Goal: Obtain resource: Download file/media

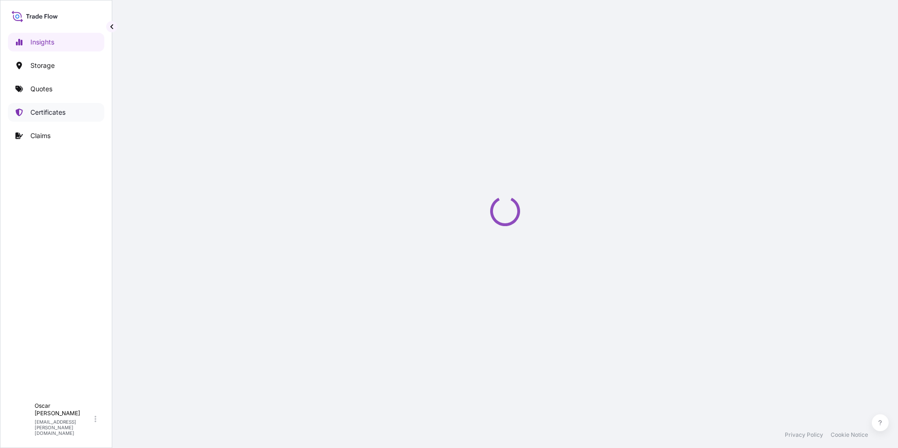
select select "2025"
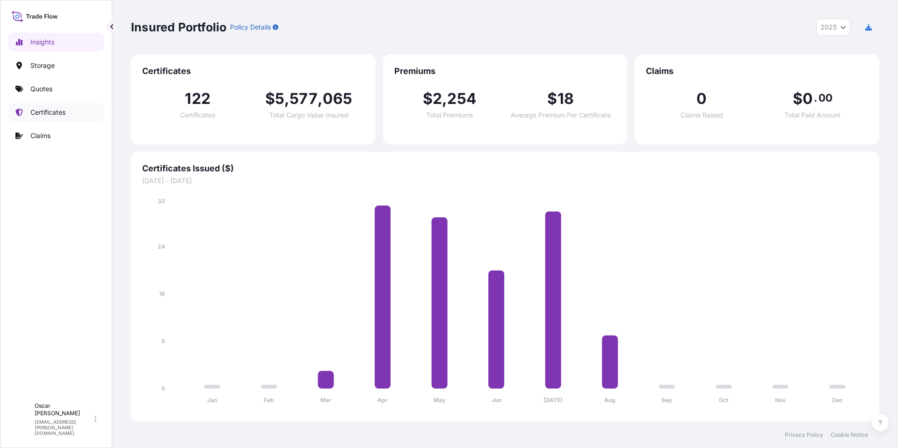
click at [53, 109] on p "Certificates" at bounding box center [47, 112] width 35 height 9
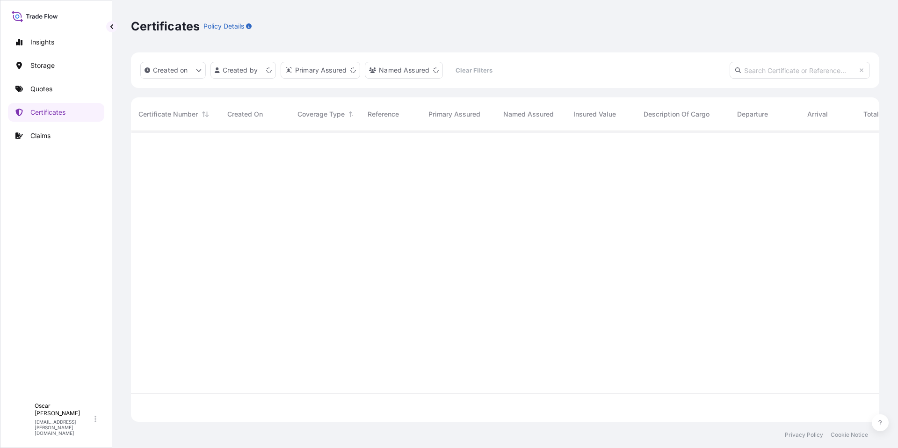
scroll to position [289, 741]
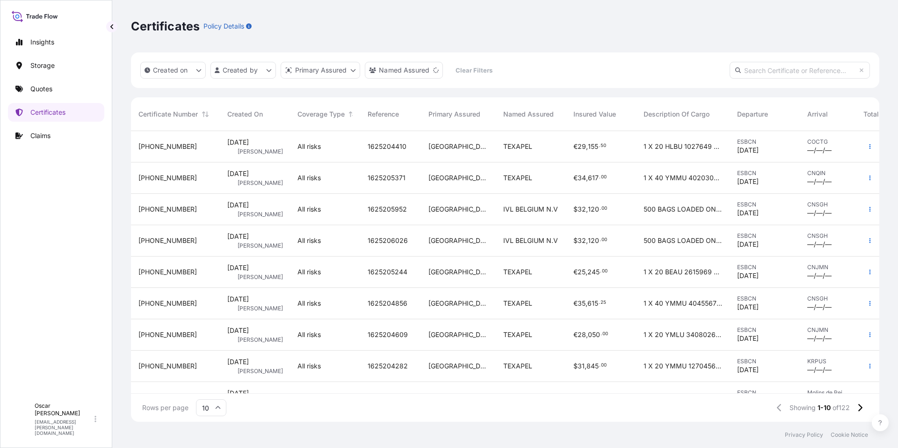
click at [596, 145] on span "155" at bounding box center [593, 146] width 10 height 7
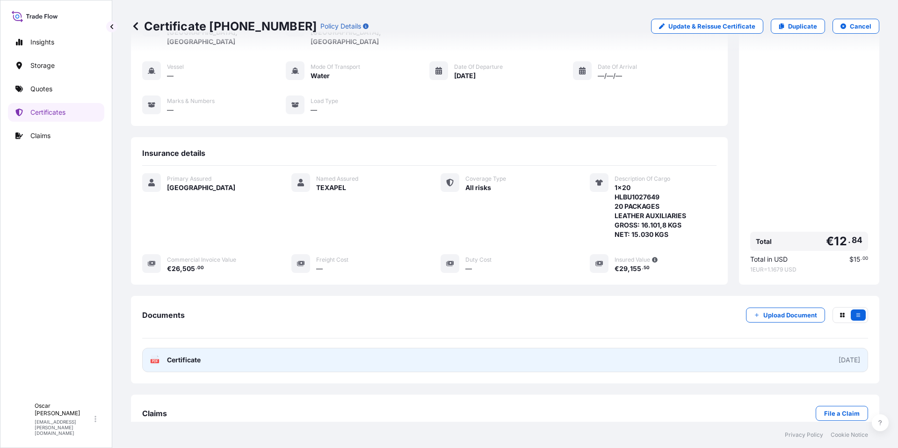
scroll to position [81, 0]
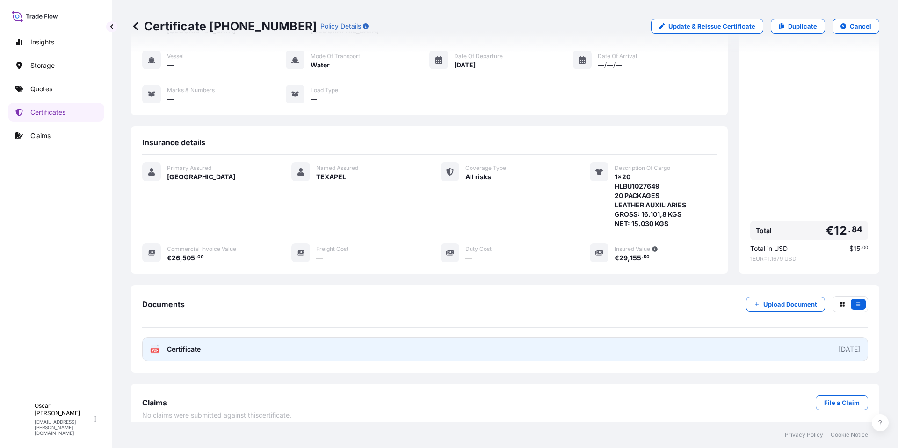
click at [276, 344] on link "PDF Certificate [DATE]" at bounding box center [505, 349] width 726 height 24
